Goal: Find specific page/section: Find specific page/section

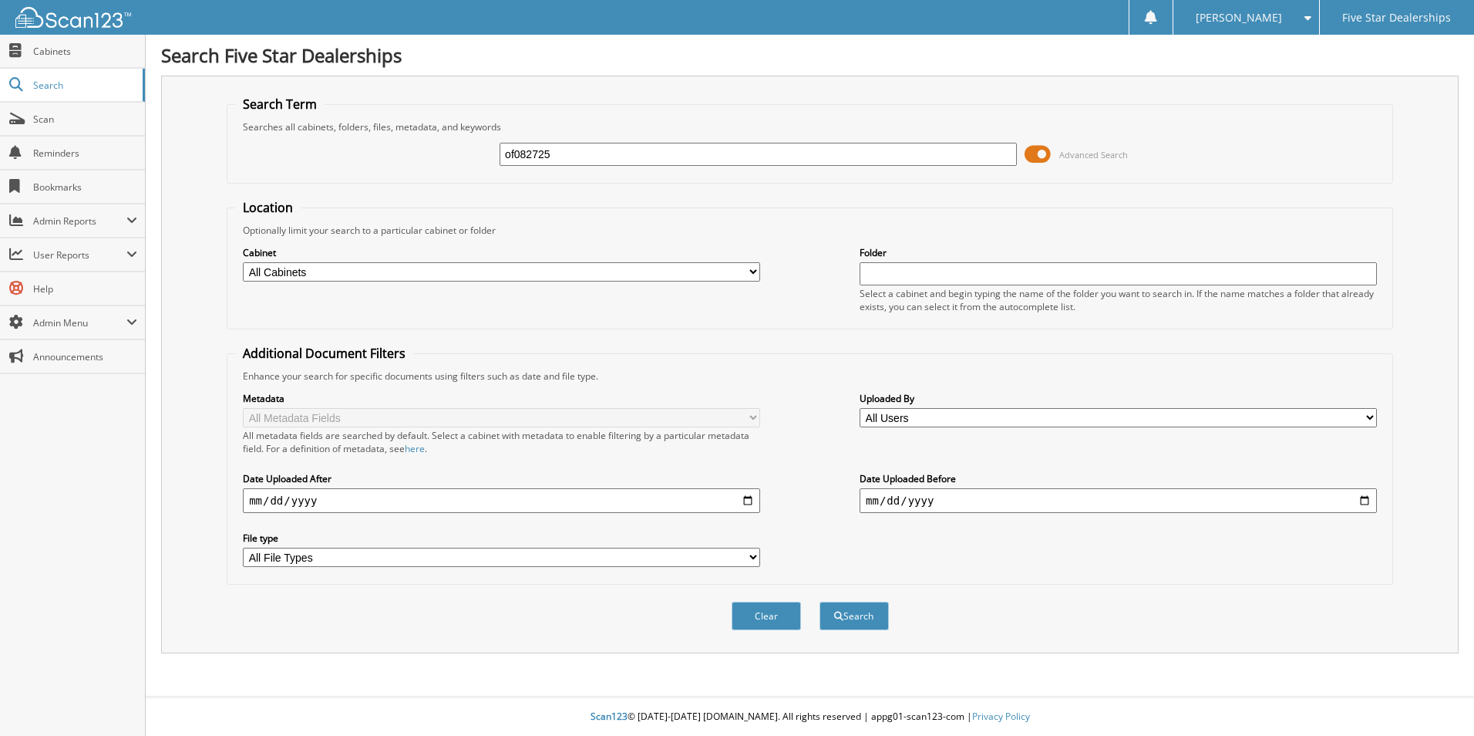
type input "of082725"
click at [820, 601] on button "Search" at bounding box center [854, 615] width 69 height 29
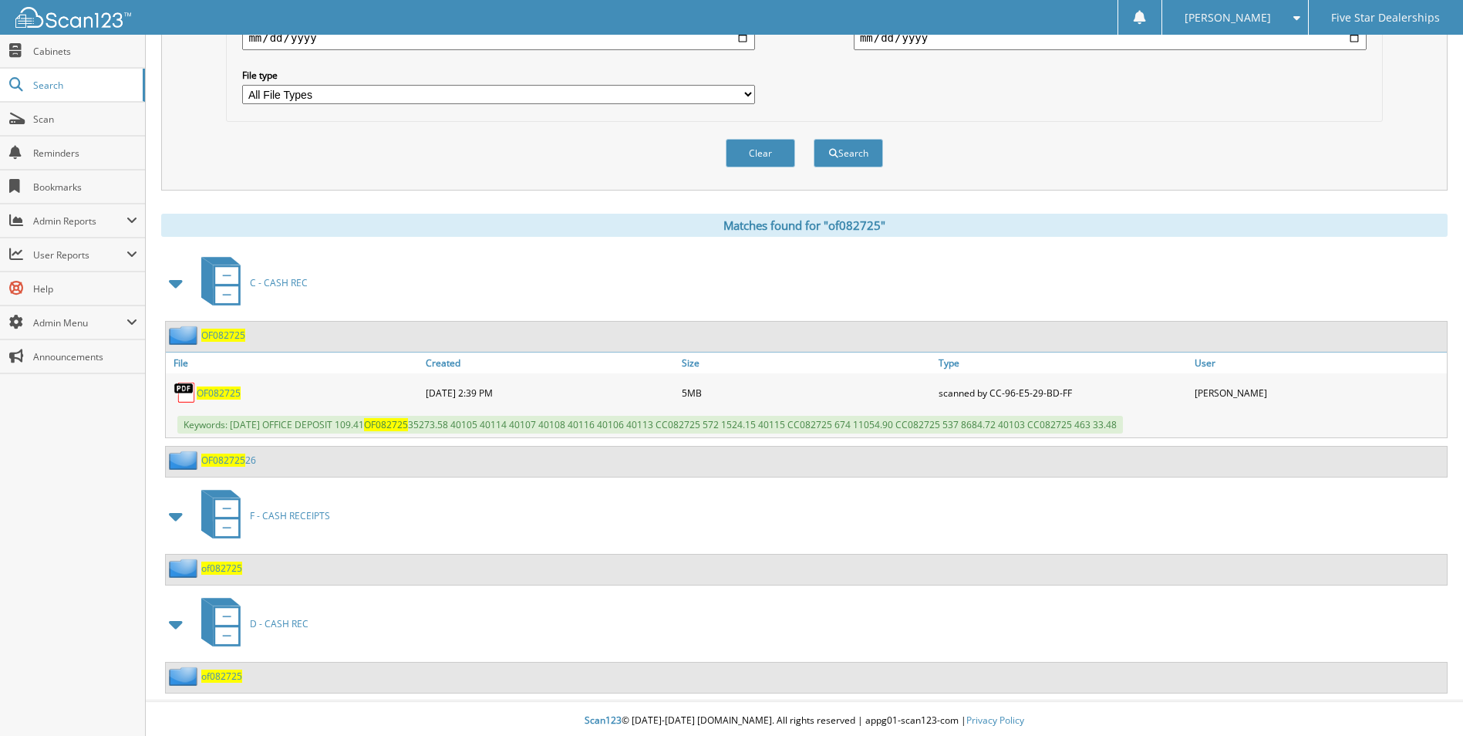
scroll to position [467, 0]
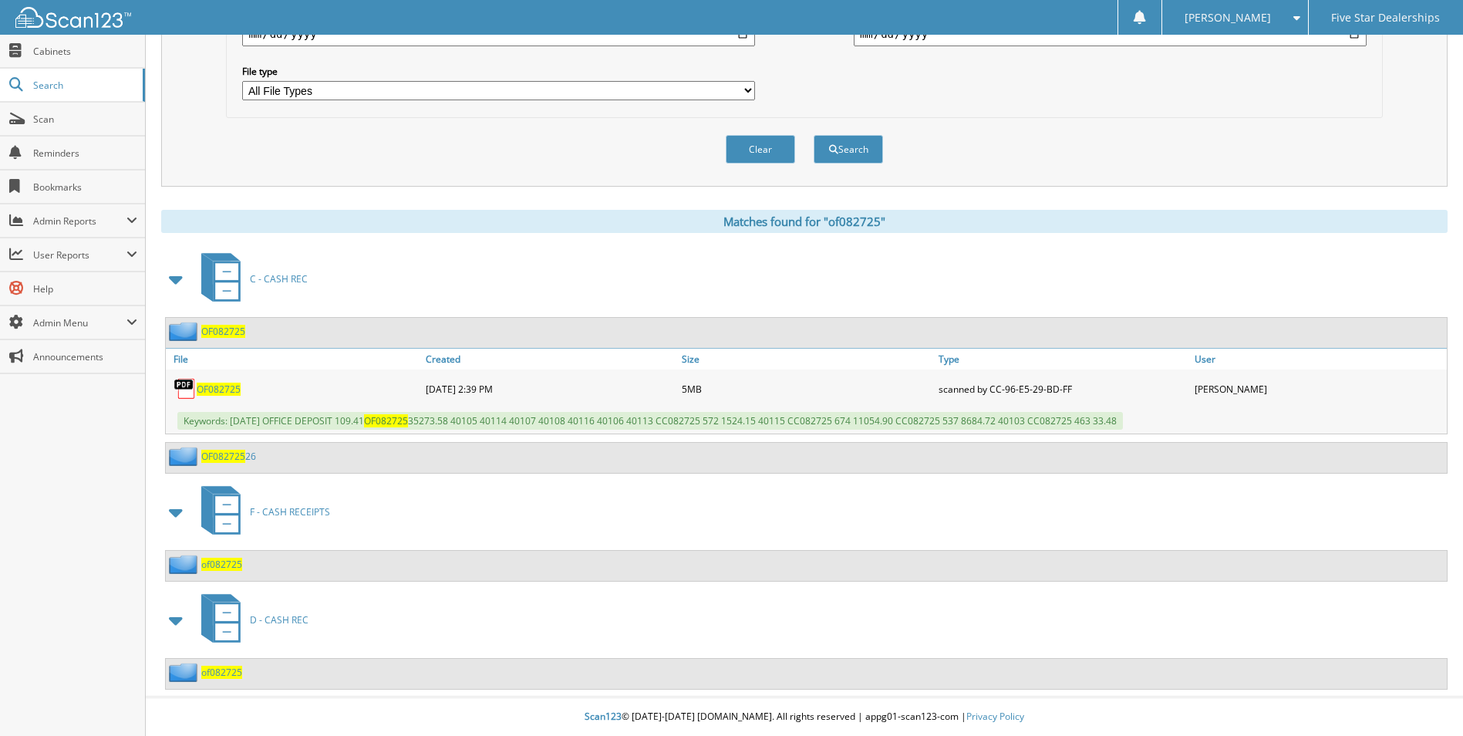
click at [234, 453] on span "OF082725" at bounding box center [223, 456] width 44 height 13
